Goal: Navigation & Orientation: Find specific page/section

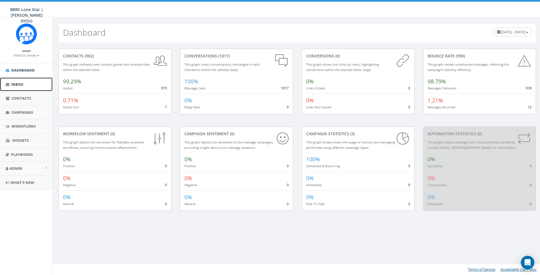
click at [24, 84] on link "Inbox" at bounding box center [26, 84] width 53 height 14
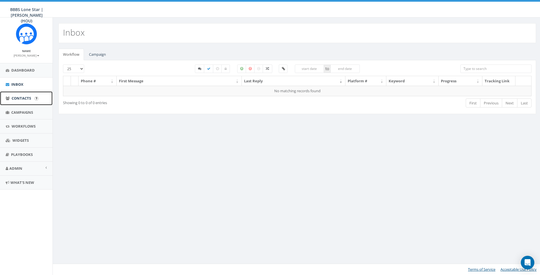
click at [17, 98] on span "Contacts" at bounding box center [22, 98] width 20 height 5
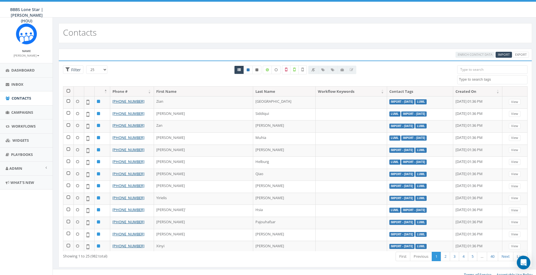
select select
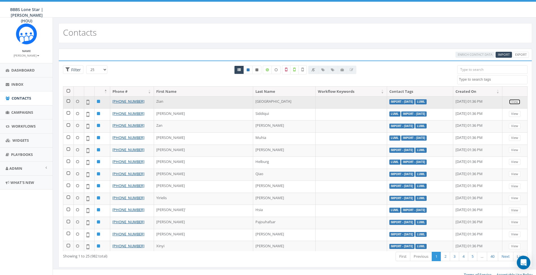
click at [509, 102] on link "View" at bounding box center [515, 102] width 12 height 6
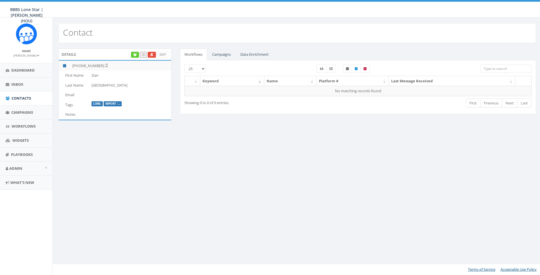
click at [26, 38] on img at bounding box center [26, 33] width 21 height 21
click at [12, 70] on span "Dashboard" at bounding box center [22, 70] width 23 height 5
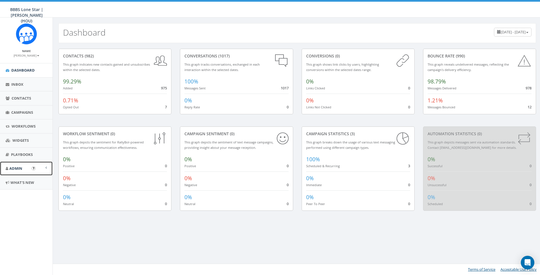
click at [20, 168] on span "Admin" at bounding box center [15, 168] width 13 height 5
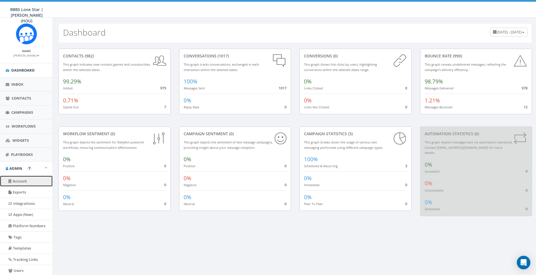
click at [21, 181] on link "Account" at bounding box center [26, 181] width 53 height 11
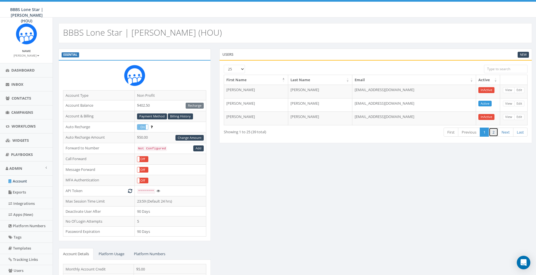
click at [492, 134] on link "2" at bounding box center [493, 131] width 9 height 9
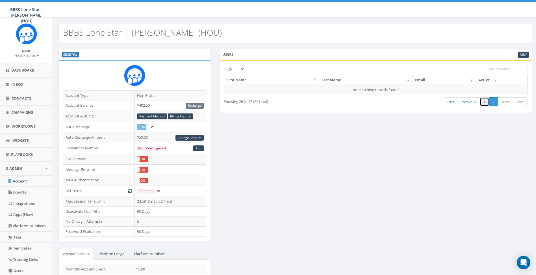
click at [485, 101] on link "1" at bounding box center [484, 101] width 9 height 9
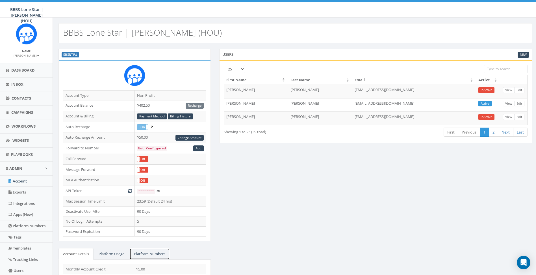
click at [144, 253] on link "Platform Numbers" at bounding box center [149, 254] width 40 height 12
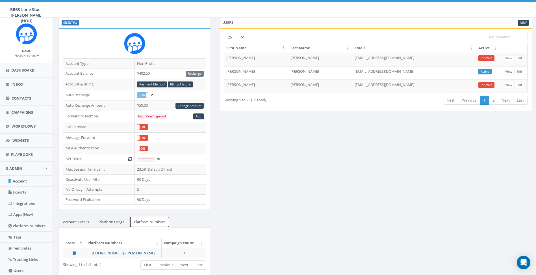
scroll to position [46, 0]
